Goal: Check status: Check status

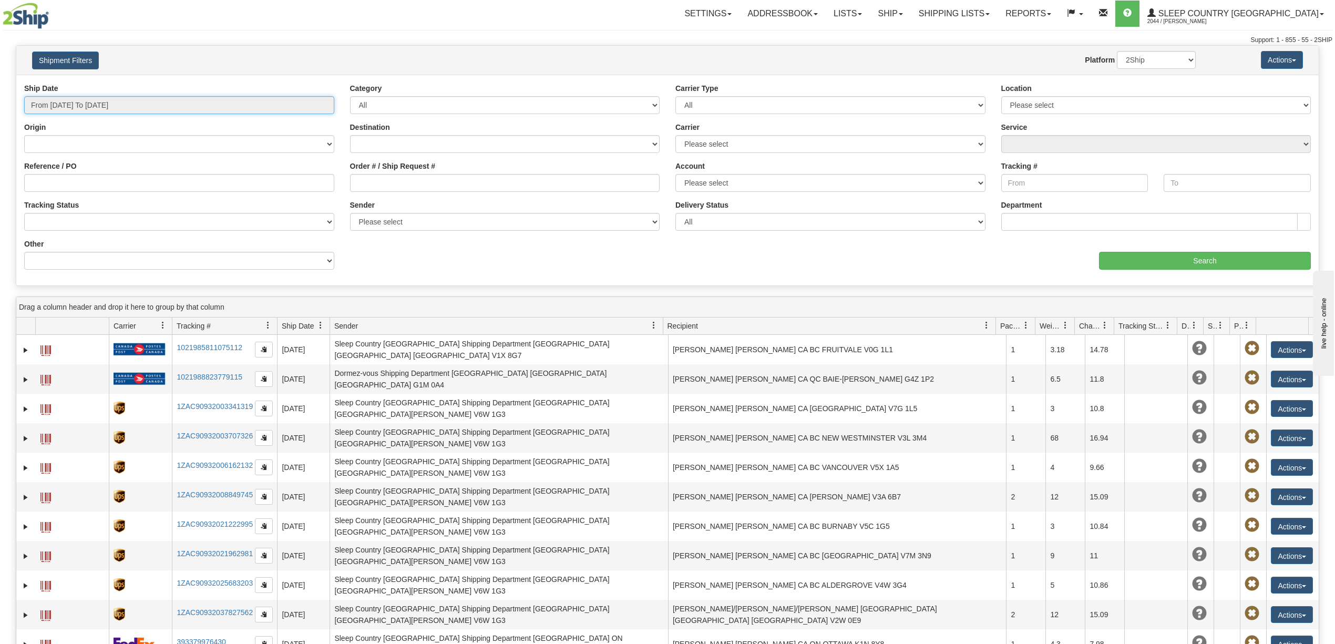
click at [68, 100] on input "From [DATE] To [DATE]" at bounding box center [179, 105] width 310 height 18
click at [32, 175] on li "Last 30 Days" at bounding box center [71, 181] width 84 height 14
type input "From [DATE] To [DATE]"
click at [72, 103] on input "From [DATE] To [DATE]" at bounding box center [179, 105] width 310 height 18
click at [49, 181] on li "Last 30 Days" at bounding box center [71, 181] width 84 height 14
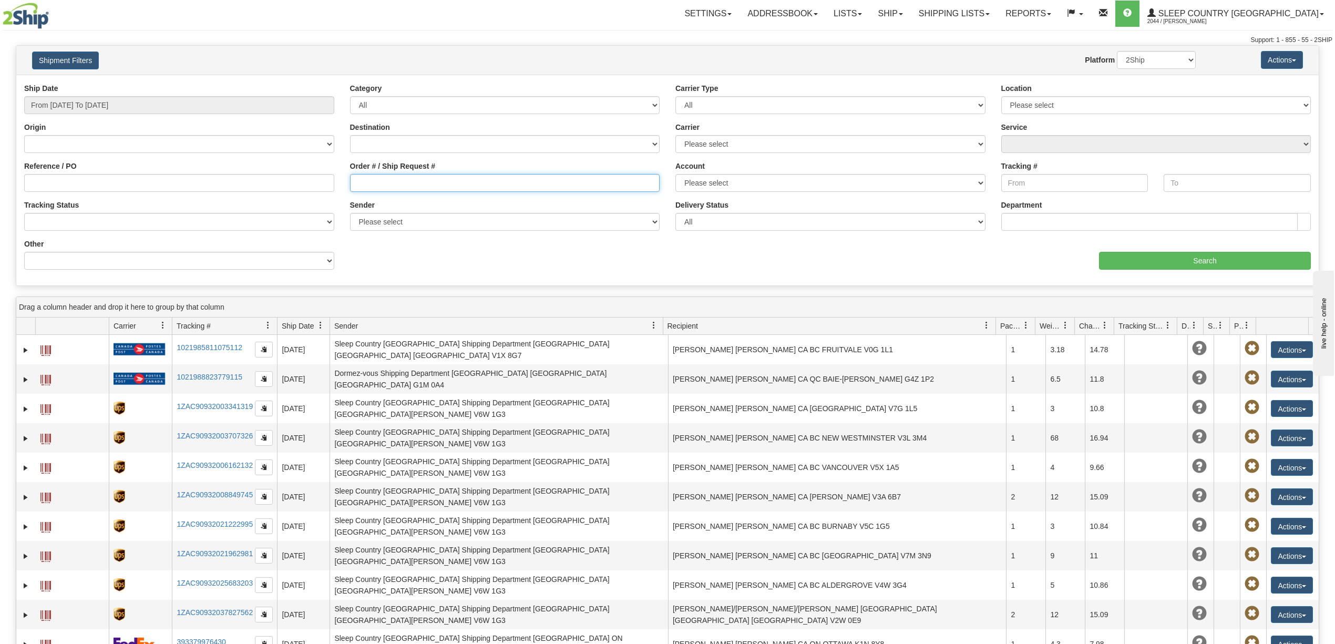
click at [362, 179] on input "Order # / Ship Request #" at bounding box center [505, 183] width 310 height 18
paste input "9000I100991"
type input "9000I100991"
click at [1203, 259] on input "Search" at bounding box center [1205, 261] width 212 height 18
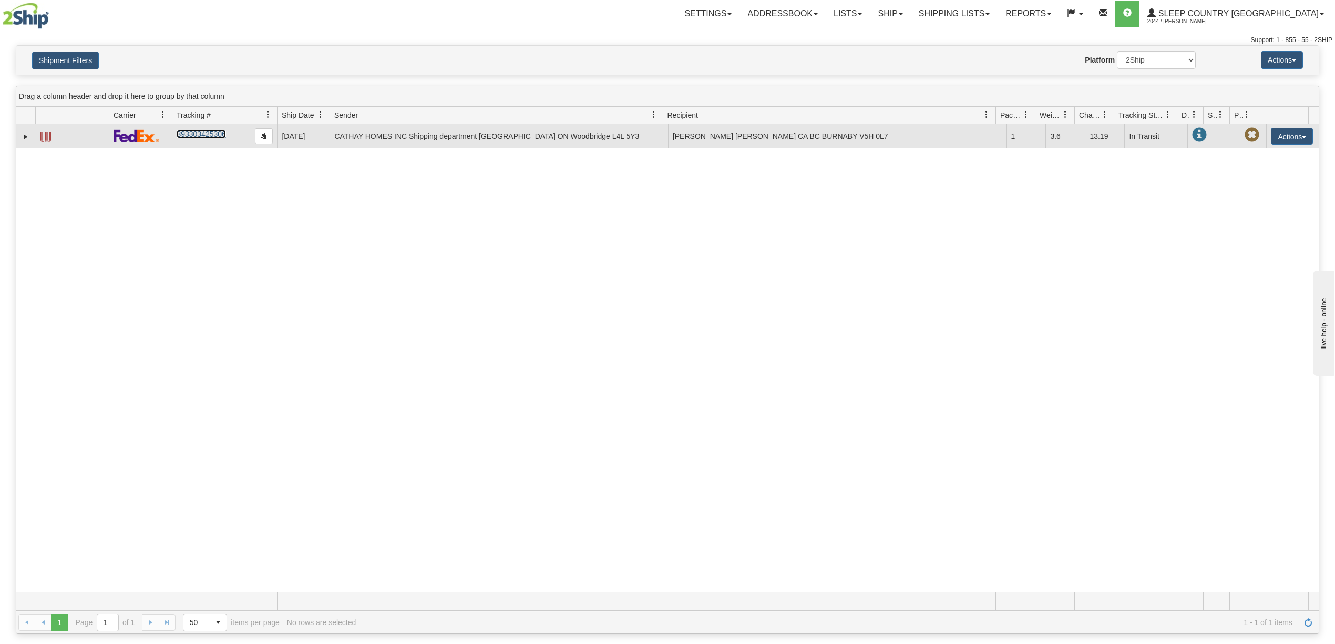
click at [191, 134] on link "393303425306" at bounding box center [201, 134] width 49 height 8
